Goal: Answer question/provide support

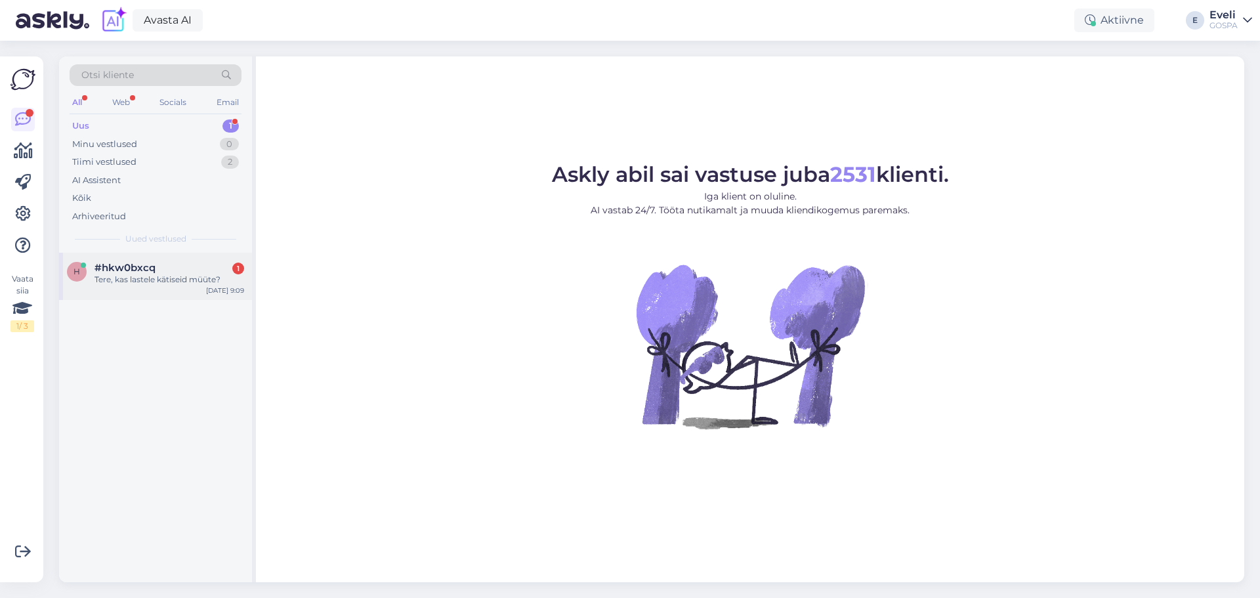
click at [165, 263] on div "#hkw0bxcq 1" at bounding box center [169, 268] width 150 height 12
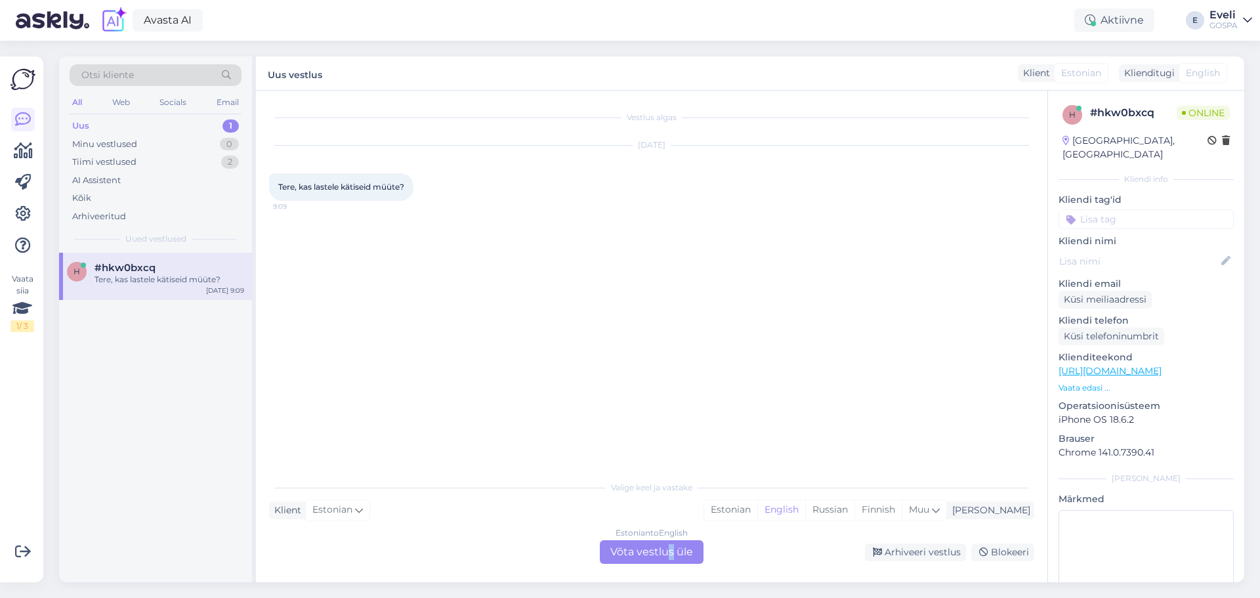
drag, startPoint x: 671, startPoint y: 552, endPoint x: 657, endPoint y: 549, distance: 14.0
click at [671, 552] on div "Estonian to English Võta vestlus üle" at bounding box center [652, 552] width 104 height 24
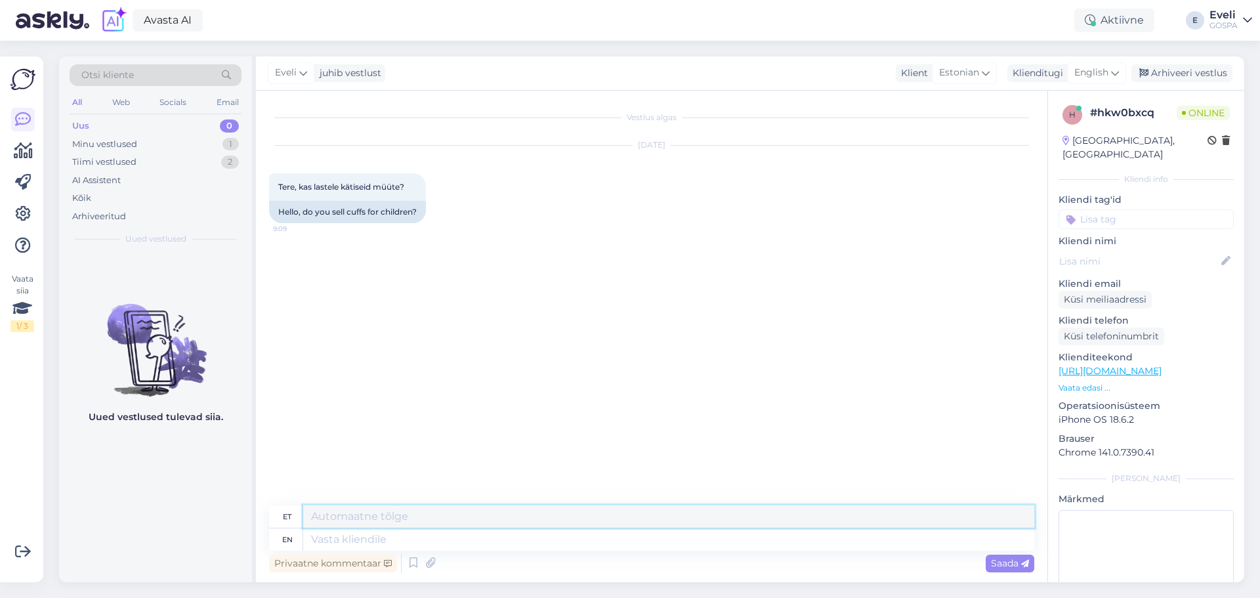
click at [367, 518] on textarea at bounding box center [668, 516] width 731 height 22
click at [1085, 73] on span "English" at bounding box center [1091, 73] width 34 height 14
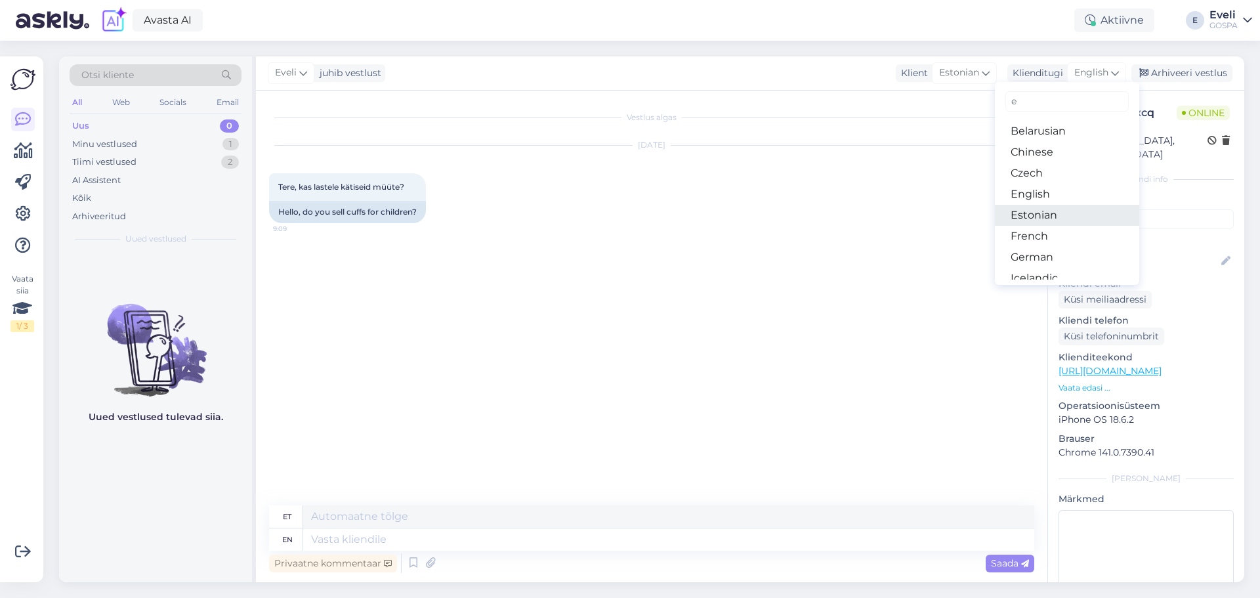
type input "e"
click at [1042, 219] on link "Estonian" at bounding box center [1067, 215] width 144 height 21
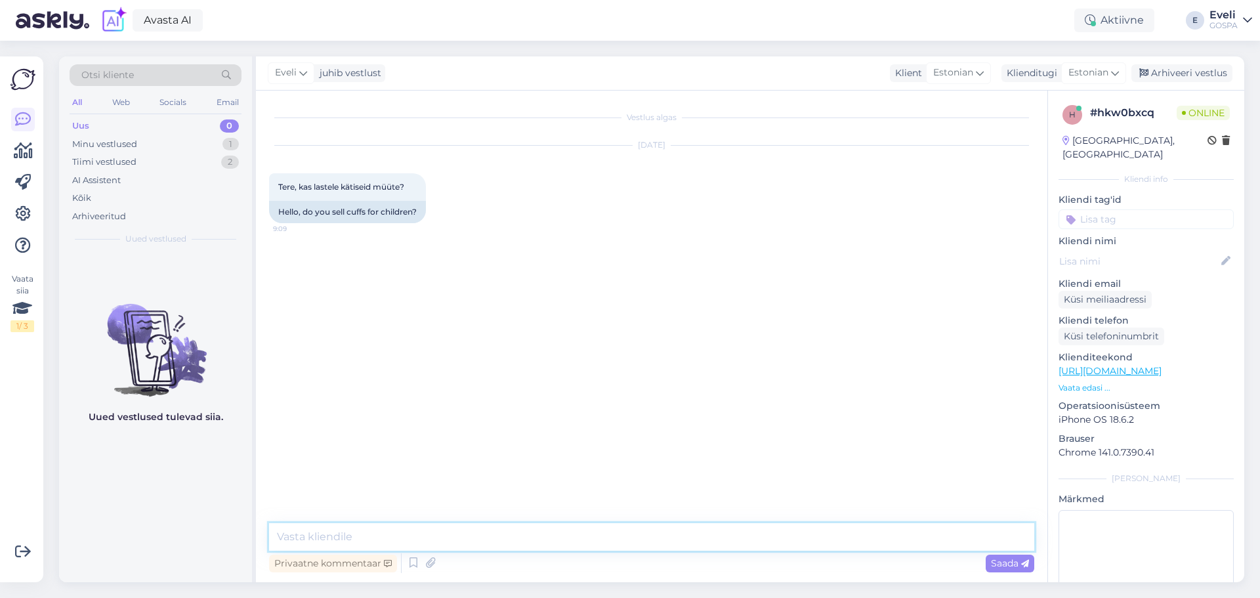
click at [376, 535] on textarea at bounding box center [651, 537] width 765 height 28
type textarea "Tere"
type textarea "K"
click at [356, 532] on textarea "Meil on kätiseid müügil." at bounding box center [651, 537] width 765 height 28
type textarea "Meil on kätised müügil."
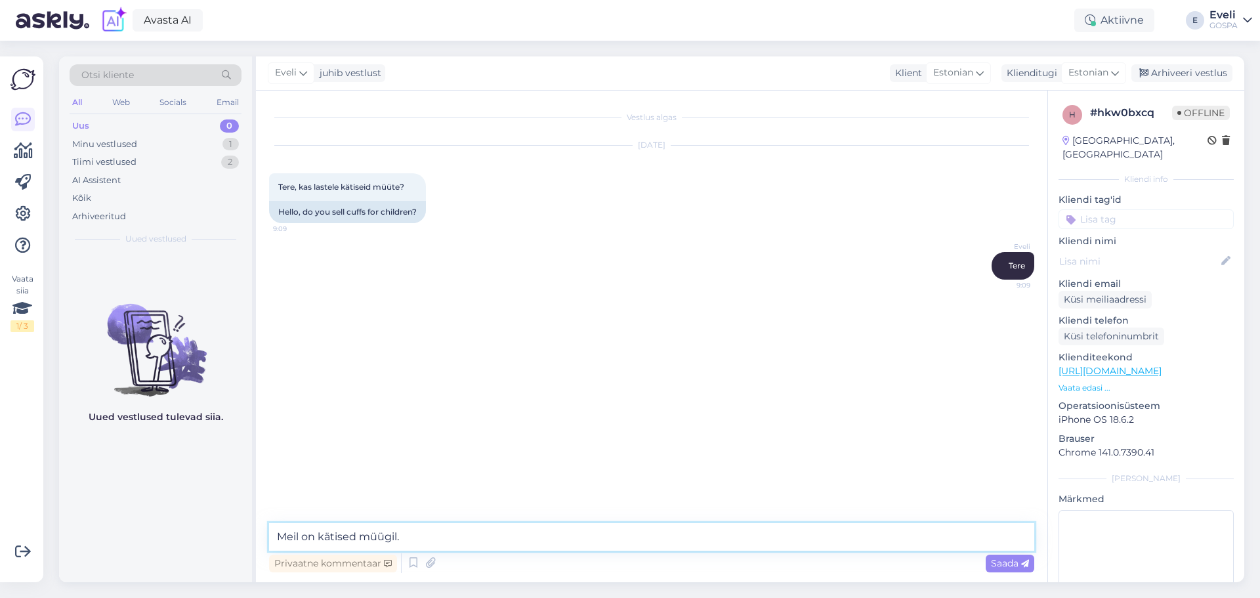
click at [443, 539] on textarea "Meil on kätised müügil." at bounding box center [651, 537] width 765 height 28
drag, startPoint x: 386, startPoint y: 545, endPoint x: 388, endPoint y: 529, distance: 16.5
click at [386, 544] on textarea at bounding box center [651, 537] width 765 height 28
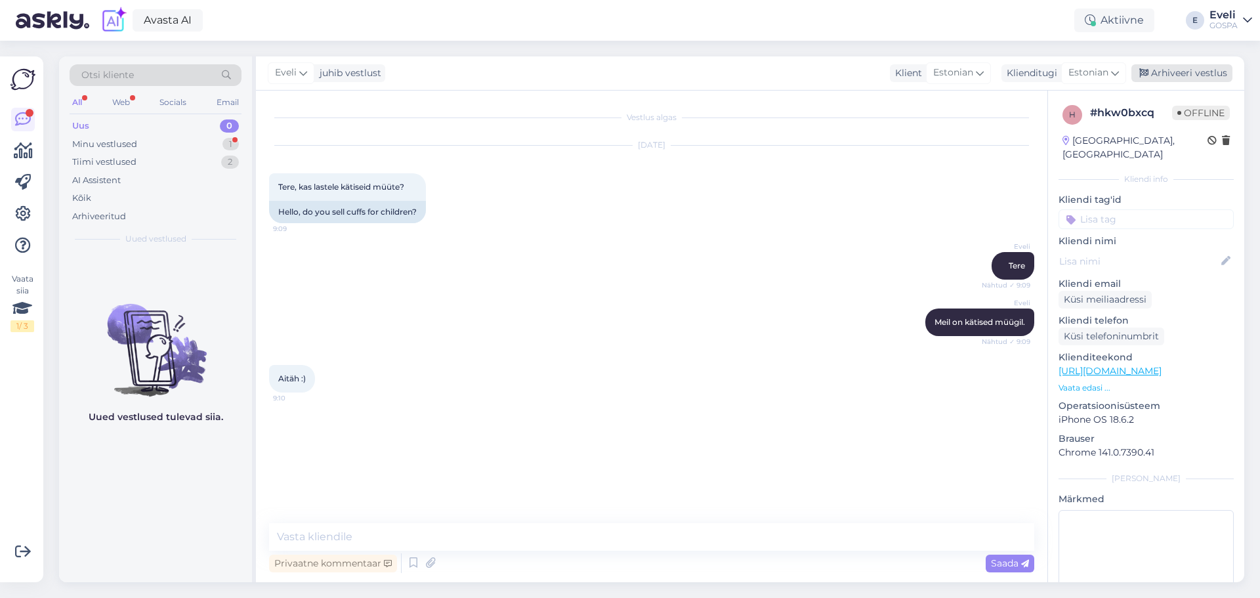
click at [1194, 73] on div "Arhiveeri vestlus" at bounding box center [1181, 73] width 101 height 18
